Goal: Task Accomplishment & Management: Use online tool/utility

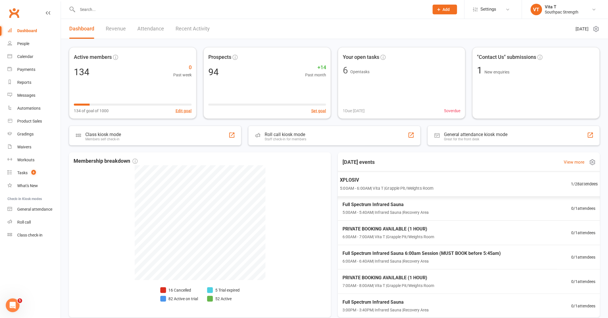
click at [386, 182] on span "XPLOSIV" at bounding box center [386, 179] width 93 height 7
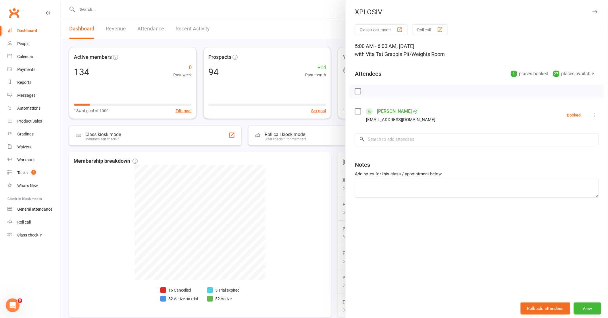
click at [331, 183] on div at bounding box center [334, 159] width 547 height 318
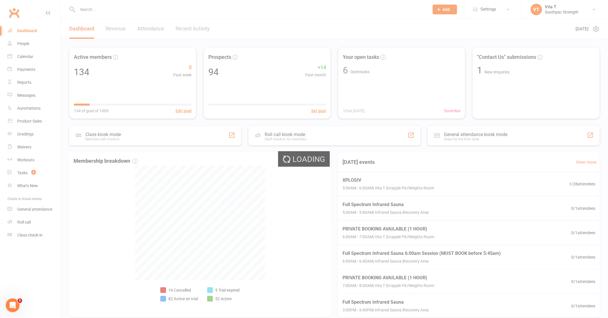
select select "active_trial"
select select "100"
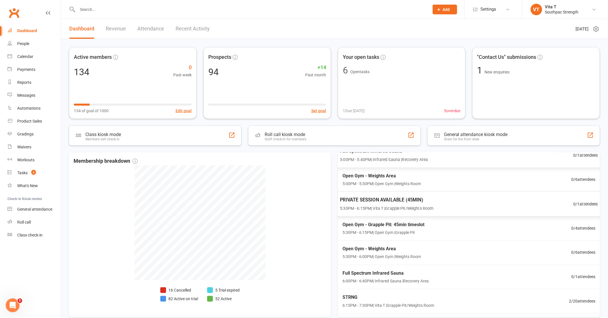
scroll to position [383, 0]
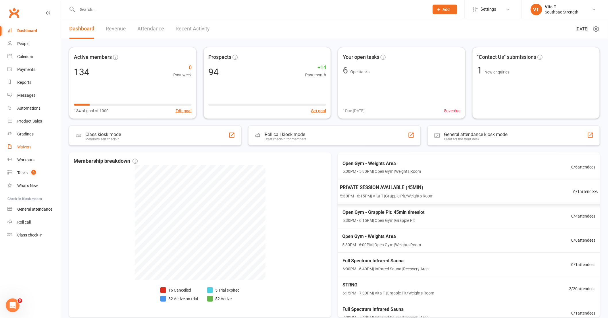
click at [30, 148] on div "Waivers" at bounding box center [24, 147] width 14 height 5
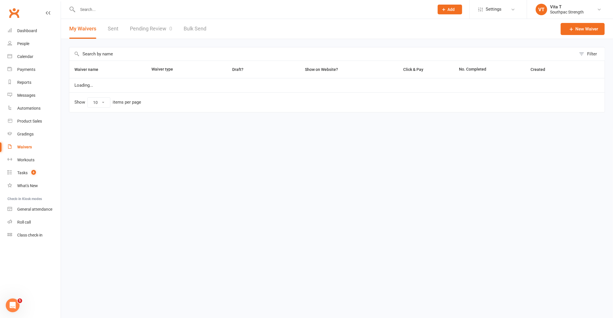
select select "100"
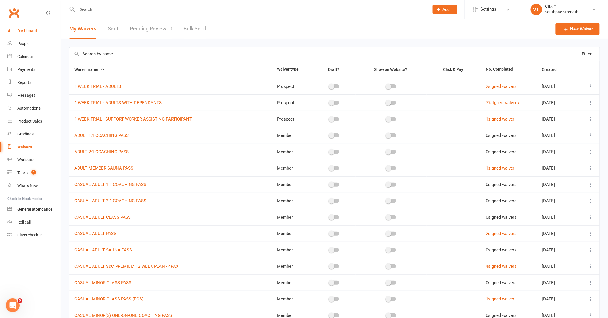
click at [32, 30] on div "Dashboard" at bounding box center [27, 30] width 20 height 5
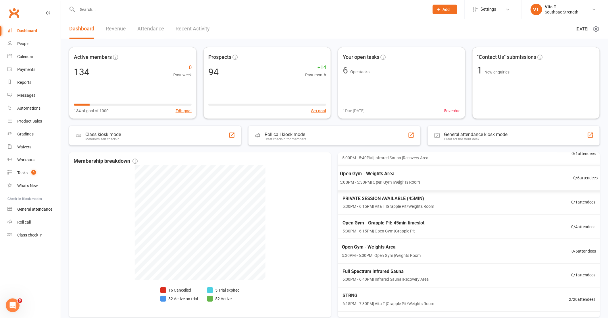
scroll to position [415, 0]
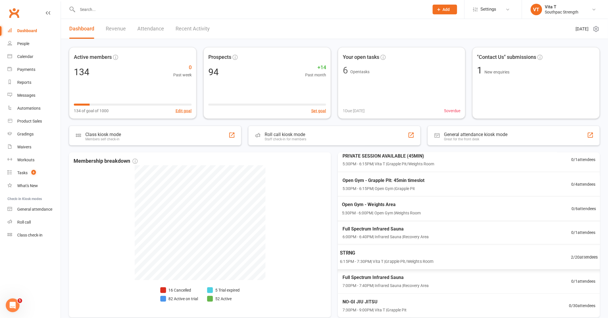
click at [456, 259] on div "STRNG 6:15PM - 7:30PM | Vita T | Grapple Pit/Weights Room 2 / 20 attendees" at bounding box center [469, 257] width 272 height 25
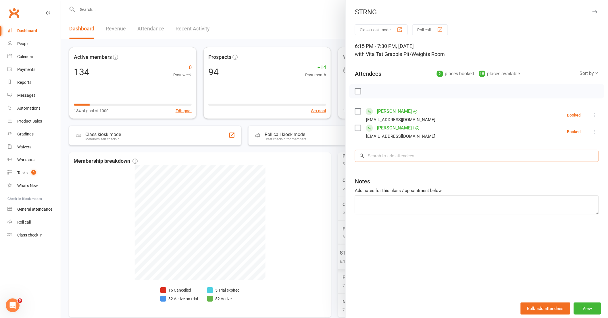
click at [409, 158] on input "search" at bounding box center [477, 156] width 244 height 12
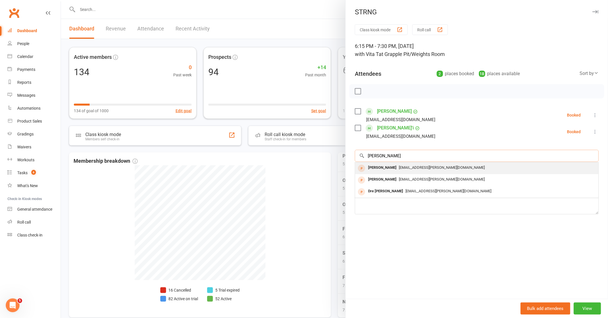
type input "[PERSON_NAME]"
click at [401, 165] on div "[EMAIL_ADDRESS][PERSON_NAME][DOMAIN_NAME]" at bounding box center [477, 168] width 239 height 8
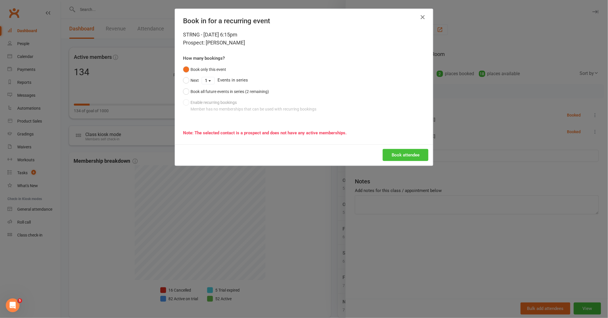
click at [402, 155] on button "Book attendee" at bounding box center [406, 155] width 46 height 12
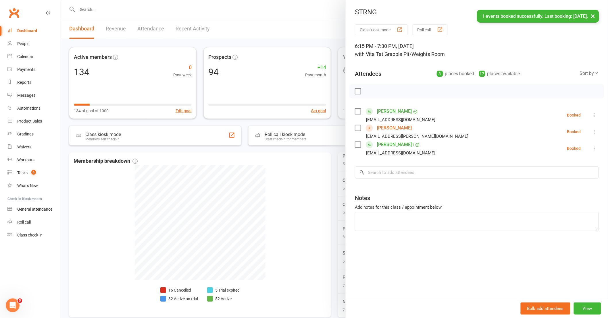
click at [292, 180] on div at bounding box center [334, 159] width 547 height 318
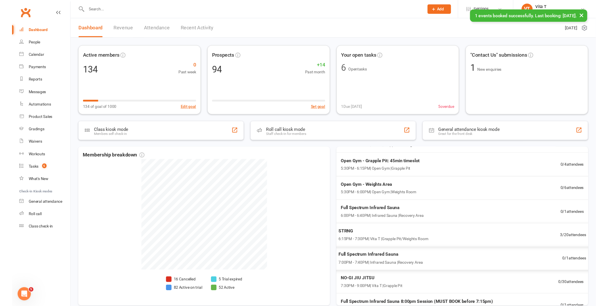
scroll to position [440, 0]
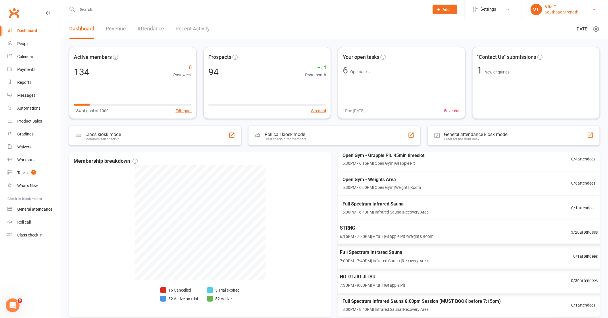
click at [579, 13] on link "VT Vita T Southpac Strength" at bounding box center [565, 9] width 69 height 11
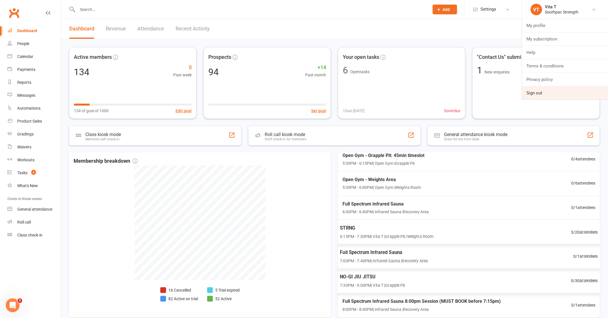
click at [544, 91] on link "Sign out" at bounding box center [565, 93] width 86 height 13
